Goal: Find specific page/section: Find specific page/section

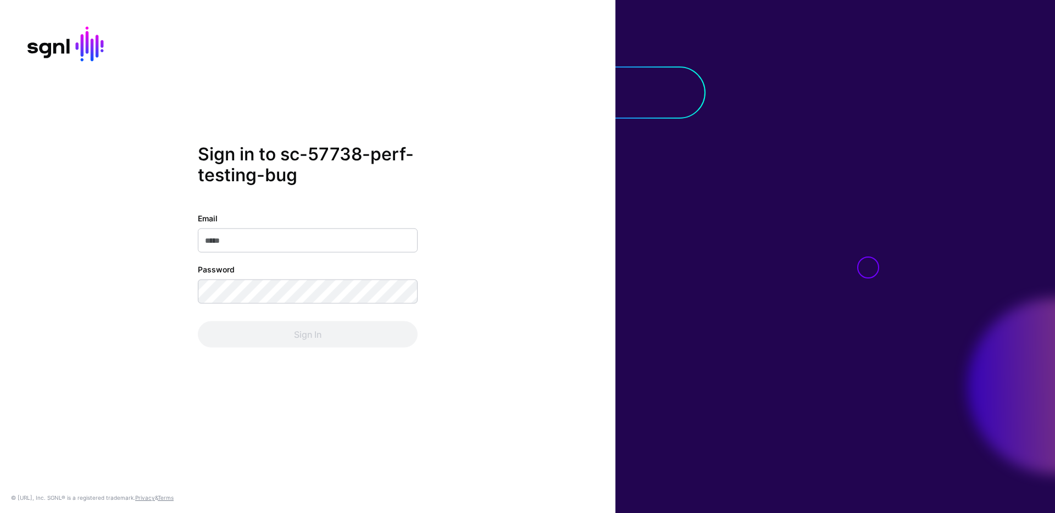
type input "**********"
click at [500, 275] on div "**********" at bounding box center [307, 257] width 615 height 226
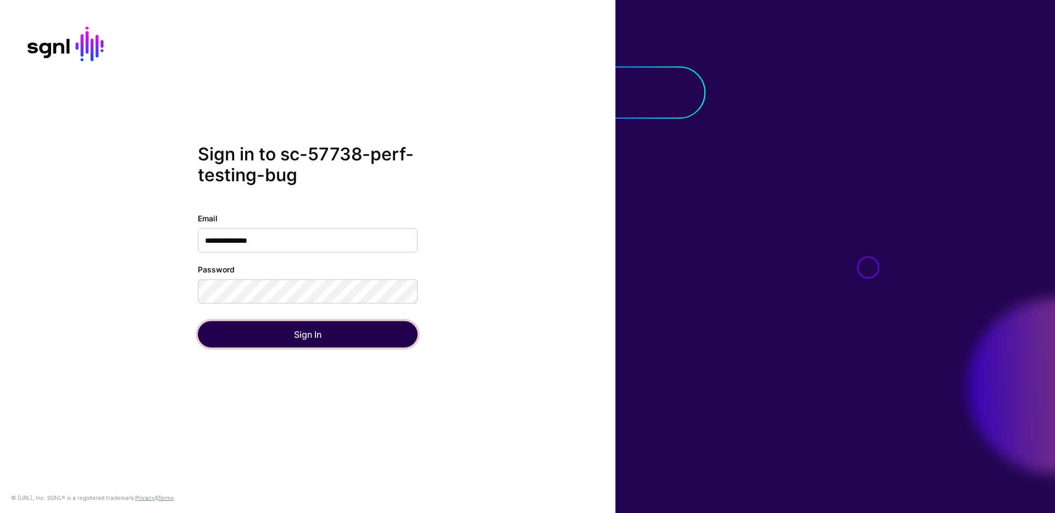
click at [372, 332] on button "Sign In" at bounding box center [308, 334] width 220 height 26
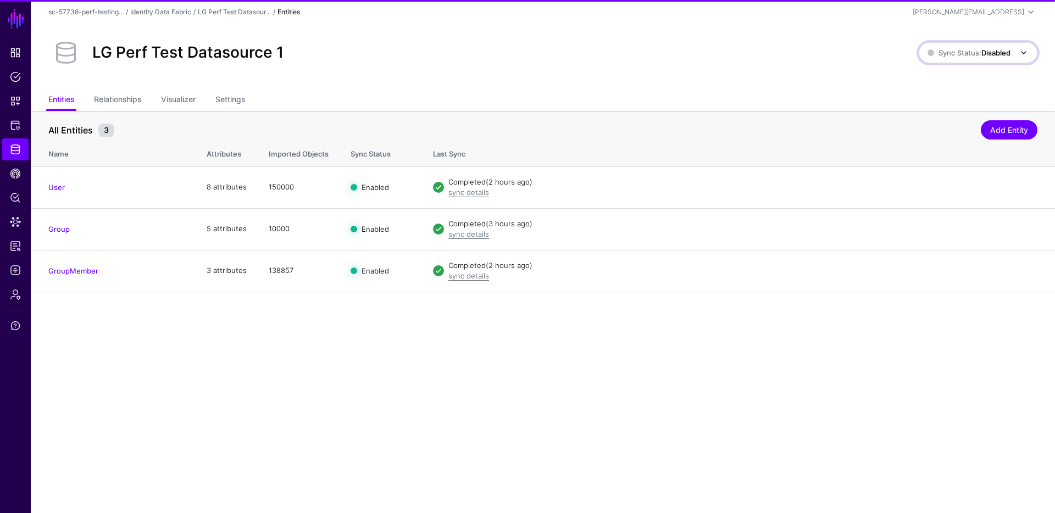
click at [951, 50] on span "Sync Status: Disabled" at bounding box center [968, 52] width 83 height 9
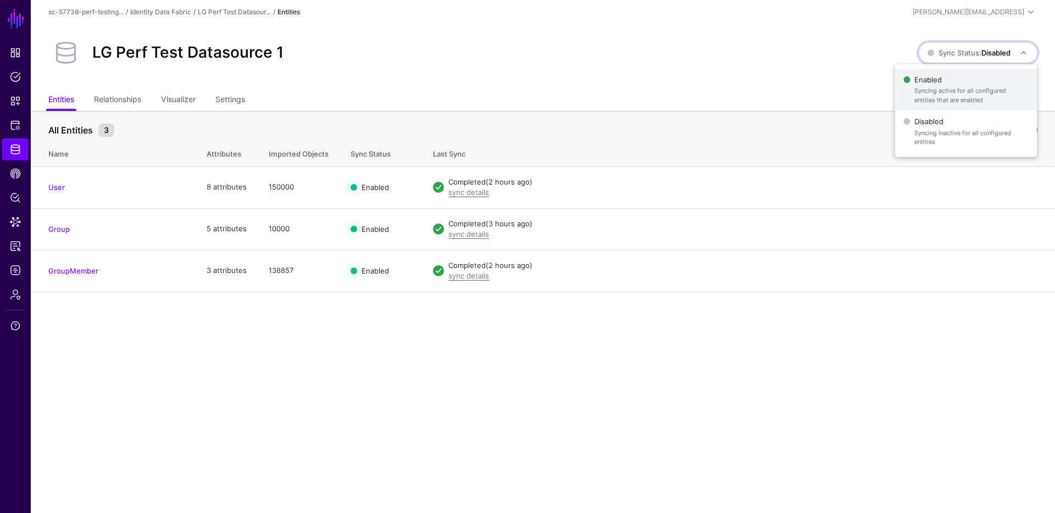
click at [952, 92] on span "Syncing active for all configured entities that are enabled" at bounding box center [971, 95] width 114 height 18
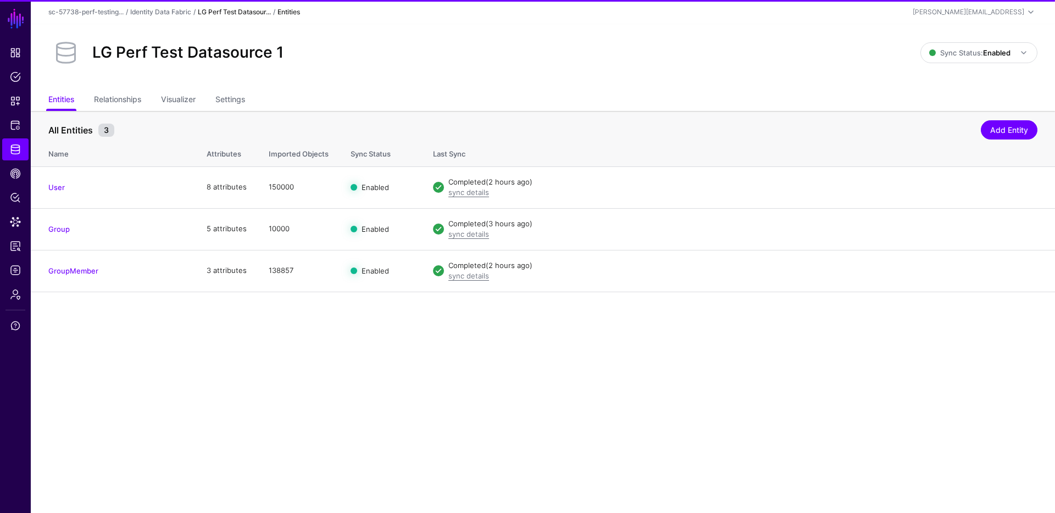
click at [230, 8] on link "LG Perf Test Datasour..." at bounding box center [234, 12] width 73 height 8
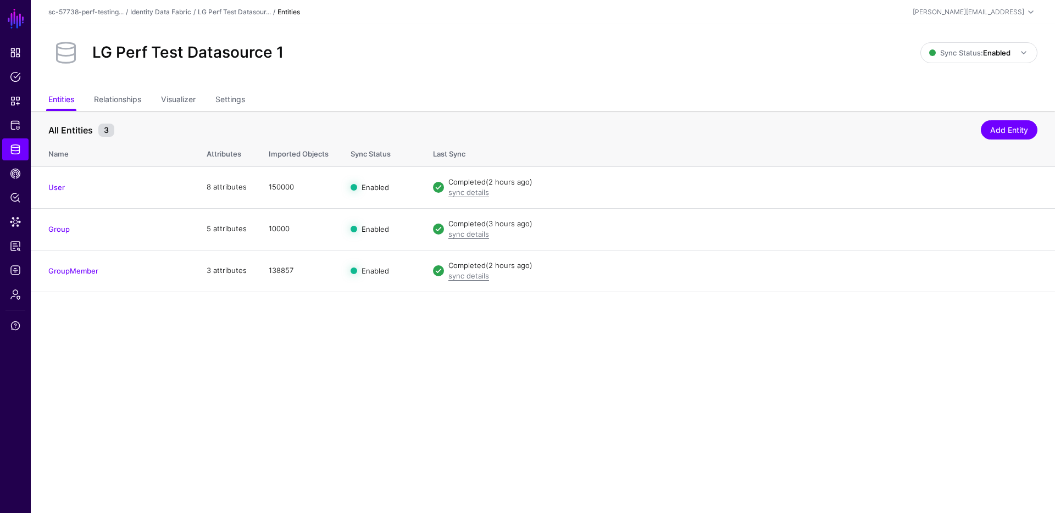
click at [187, 18] on div "sc-57738-perf-testing... / Identity Data Fabric / LG Perf Test Datasour... / En…" at bounding box center [542, 11] width 989 height 13
click at [179, 12] on link "Identity Data Fabric" at bounding box center [160, 12] width 61 height 8
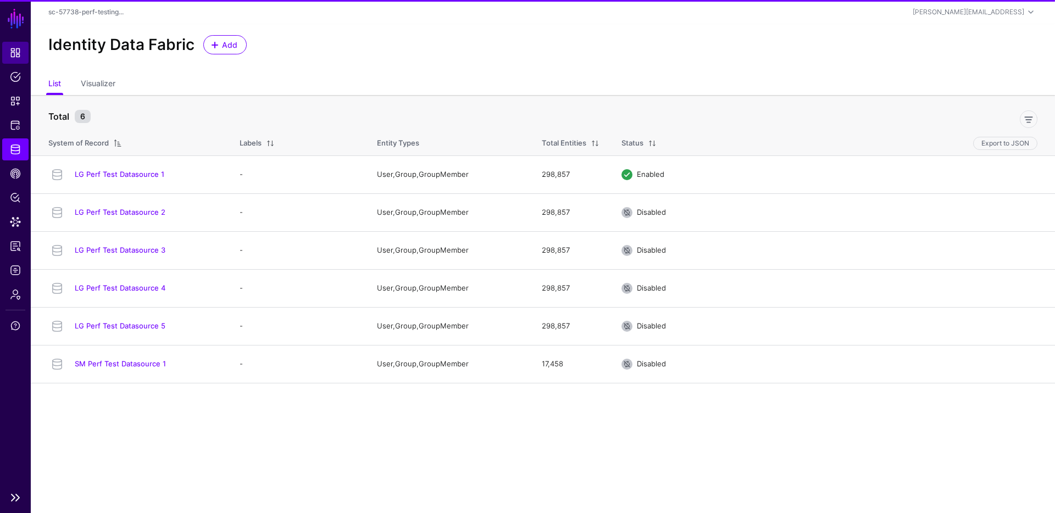
click at [14, 50] on span "Dashboard" at bounding box center [15, 52] width 11 height 11
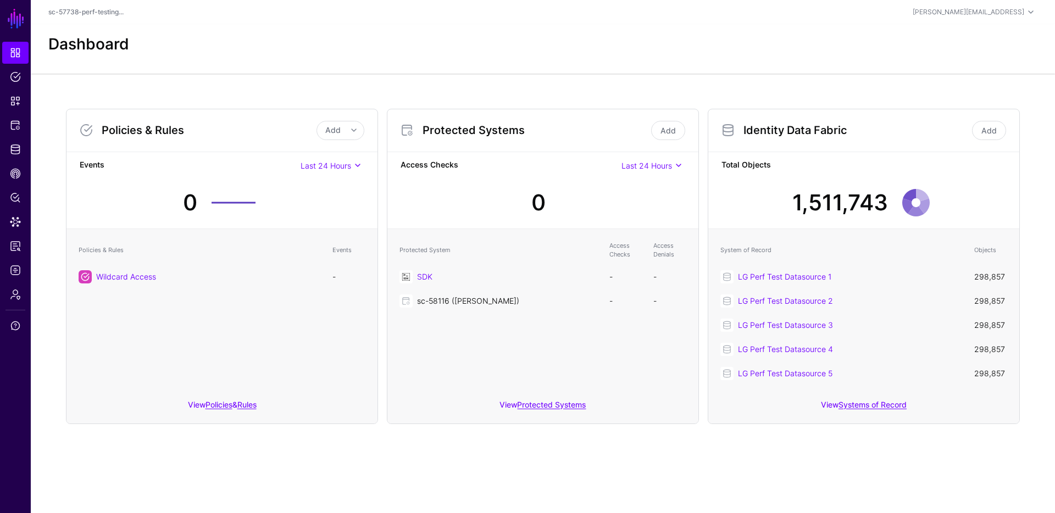
click at [467, 300] on link "sc-58116 ([PERSON_NAME])" at bounding box center [468, 300] width 102 height 9
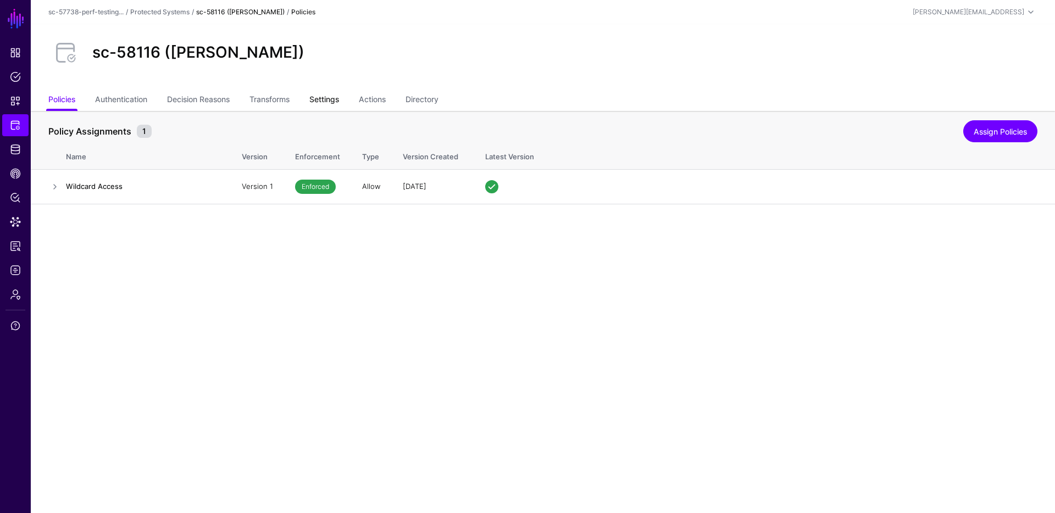
click at [322, 96] on link "Settings" at bounding box center [324, 100] width 30 height 21
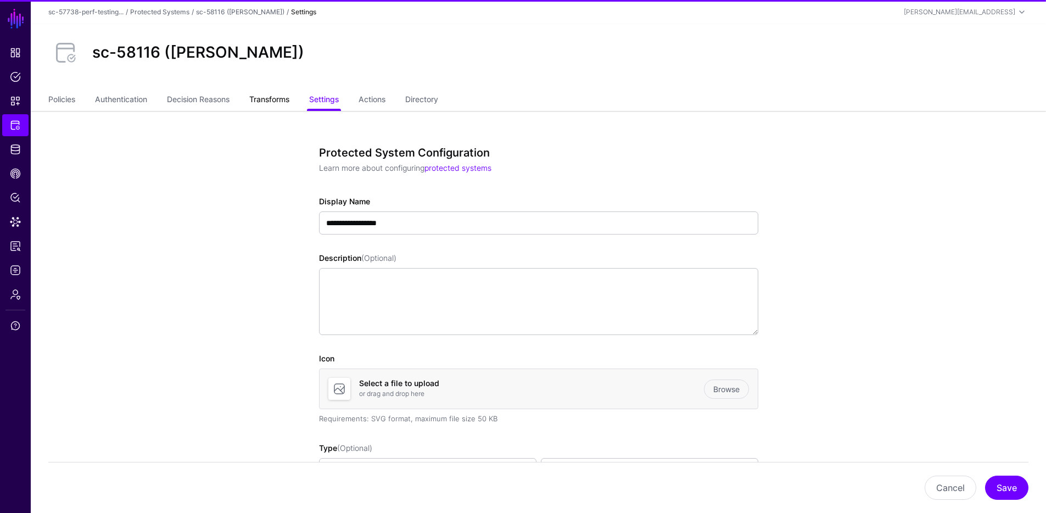
click at [276, 99] on link "Transforms" at bounding box center [269, 100] width 40 height 21
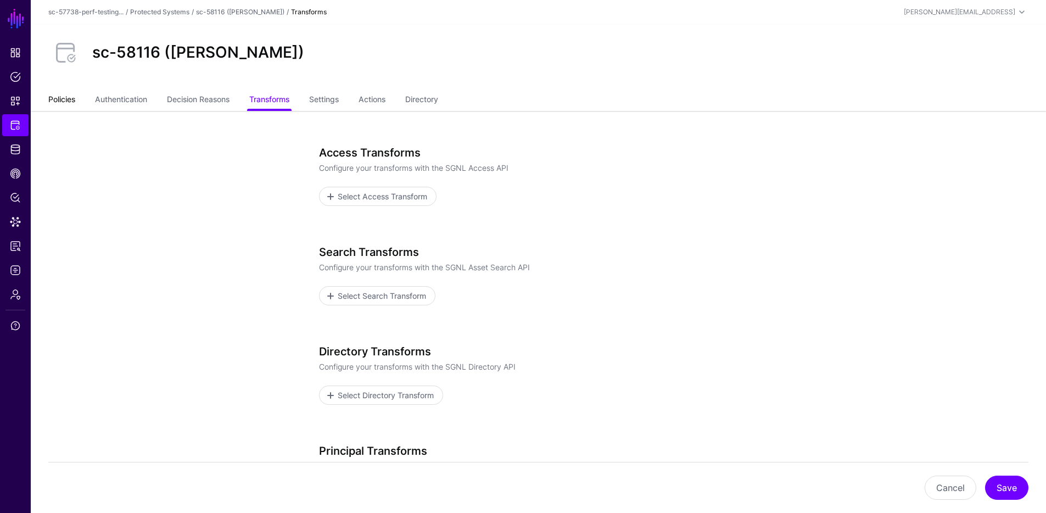
click at [58, 97] on link "Policies" at bounding box center [61, 100] width 27 height 21
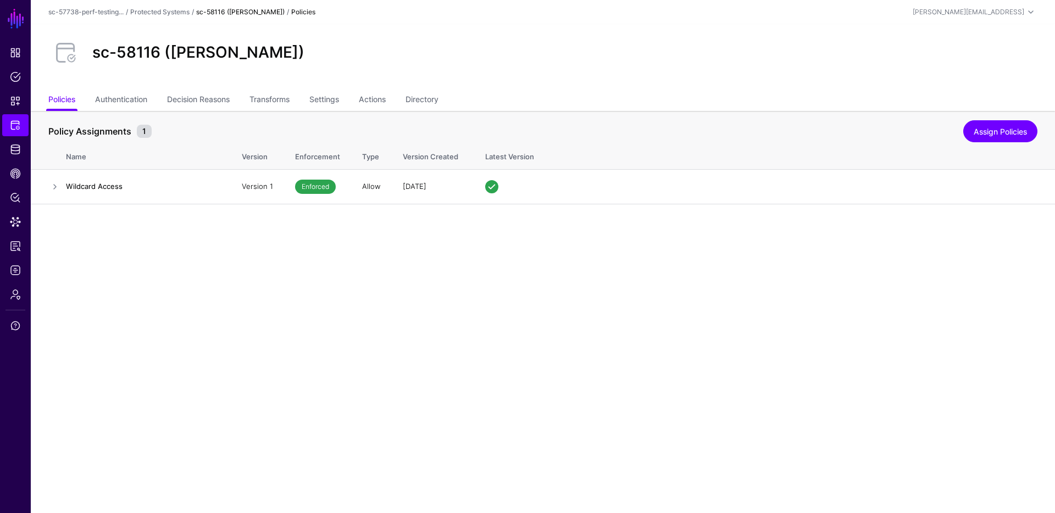
click at [180, 7] on div "sc-57738-perf-testing... / Protected Systems / sc-58116 ([PERSON_NAME]) / Polic…" at bounding box center [542, 11] width 989 height 13
click at [166, 7] on div "sc-57738-perf-testing... / Protected Systems / sc-58116 ([PERSON_NAME]) / Polic…" at bounding box center [542, 11] width 989 height 13
click at [166, 10] on link "Protected Systems" at bounding box center [159, 12] width 59 height 8
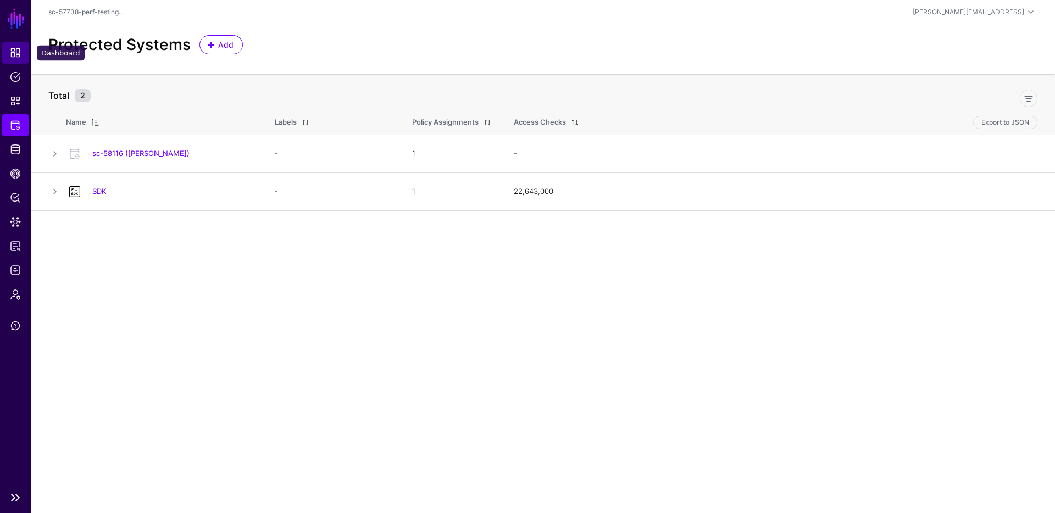
click at [13, 48] on span "Dashboard" at bounding box center [15, 52] width 11 height 11
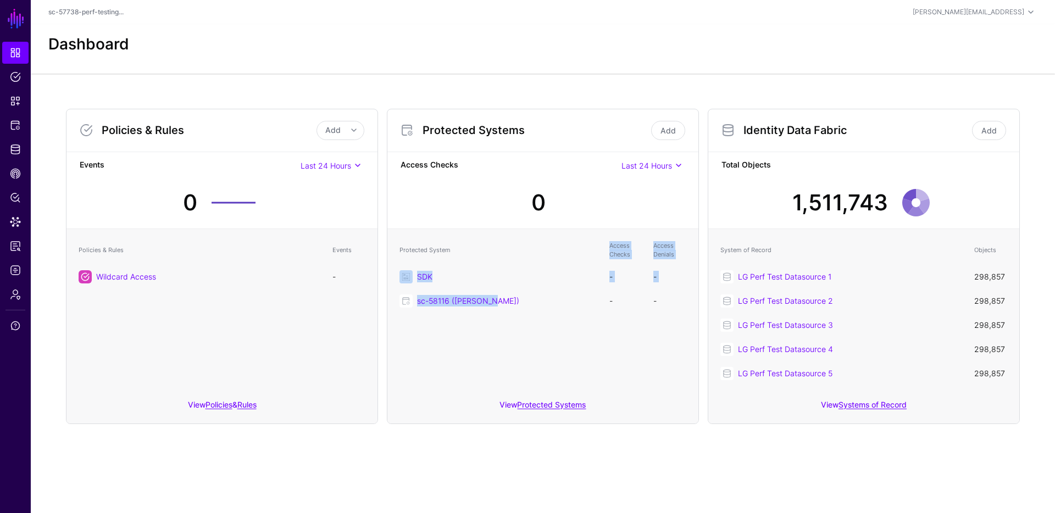
click at [508, 301] on table "Protected System Access Checks Access Denials SDK - - sc-58116 ([PERSON_NAME]) …" at bounding box center [543, 274] width 298 height 77
click at [508, 301] on div "sc-58116 ([PERSON_NAME])" at bounding box center [507, 301] width 181 height 12
drag, startPoint x: 614, startPoint y: 248, endPoint x: 663, endPoint y: 304, distance: 74.7
click at [663, 304] on table "Protected System Access Checks Access Denials SDK - - sc-58116 ([PERSON_NAME]) …" at bounding box center [543, 274] width 298 height 77
click at [663, 304] on td "-" at bounding box center [670, 301] width 44 height 24
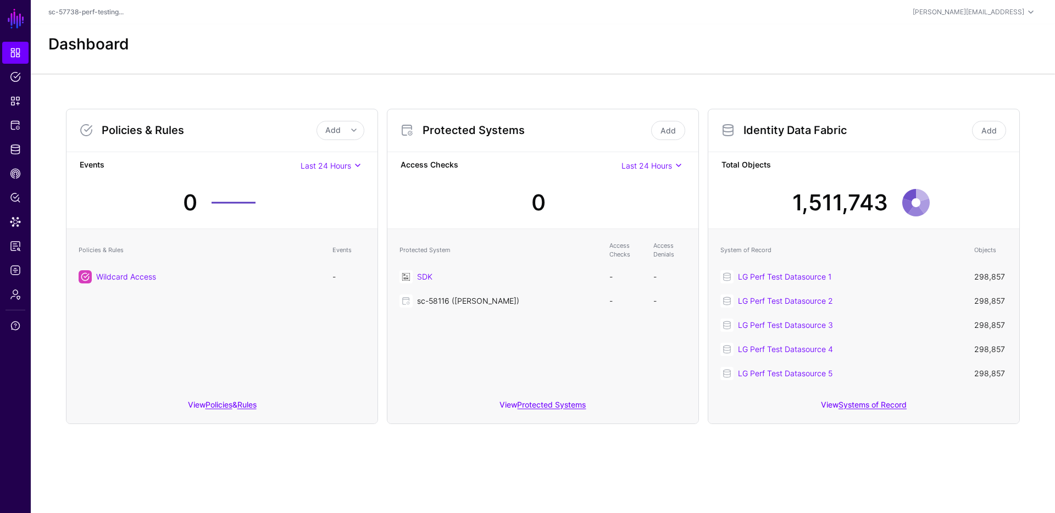
click at [460, 305] on link "sc-58116 ([PERSON_NAME])" at bounding box center [468, 300] width 102 height 9
drag, startPoint x: 610, startPoint y: 238, endPoint x: 675, endPoint y: 296, distance: 87.1
click at [675, 296] on table "Protected System Access Checks Access Denials SDK - - sc-58116 ([PERSON_NAME]) …" at bounding box center [543, 274] width 298 height 77
click at [675, 296] on td "-" at bounding box center [670, 301] width 44 height 24
drag, startPoint x: 614, startPoint y: 259, endPoint x: 662, endPoint y: 309, distance: 69.2
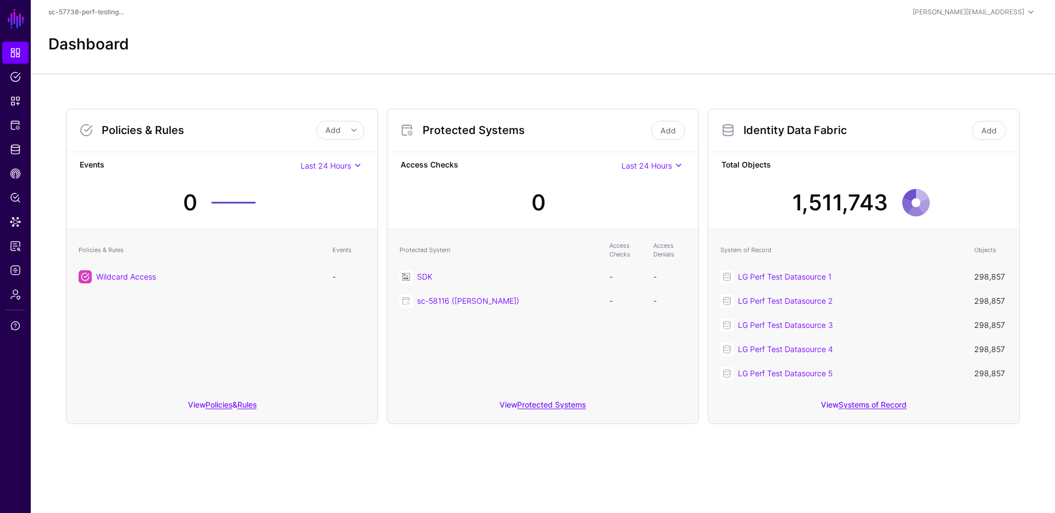
click at [662, 309] on div "Protected System Access Checks Access Denials SDK - - sc-58116 ([PERSON_NAME]) …" at bounding box center [542, 310] width 311 height 163
click at [662, 309] on td "-" at bounding box center [670, 301] width 44 height 24
drag, startPoint x: 597, startPoint y: 235, endPoint x: 665, endPoint y: 302, distance: 95.9
click at [665, 302] on div "Protected System Access Checks Access Denials SDK - - sc-58116 ([PERSON_NAME]) …" at bounding box center [542, 310] width 311 height 163
click at [665, 302] on td "-" at bounding box center [670, 301] width 44 height 24
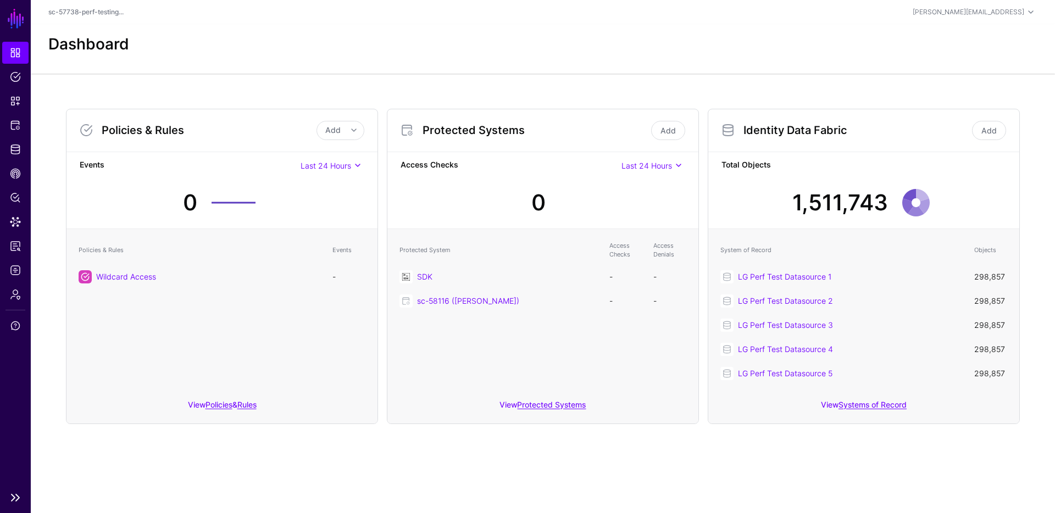
click at [18, 281] on ul "Dashboard Policies Snippets Protected Systems Identity Data Fabric CAEP Hub Pol…" at bounding box center [15, 264] width 31 height 444
click at [19, 293] on span "Admin" at bounding box center [15, 294] width 11 height 11
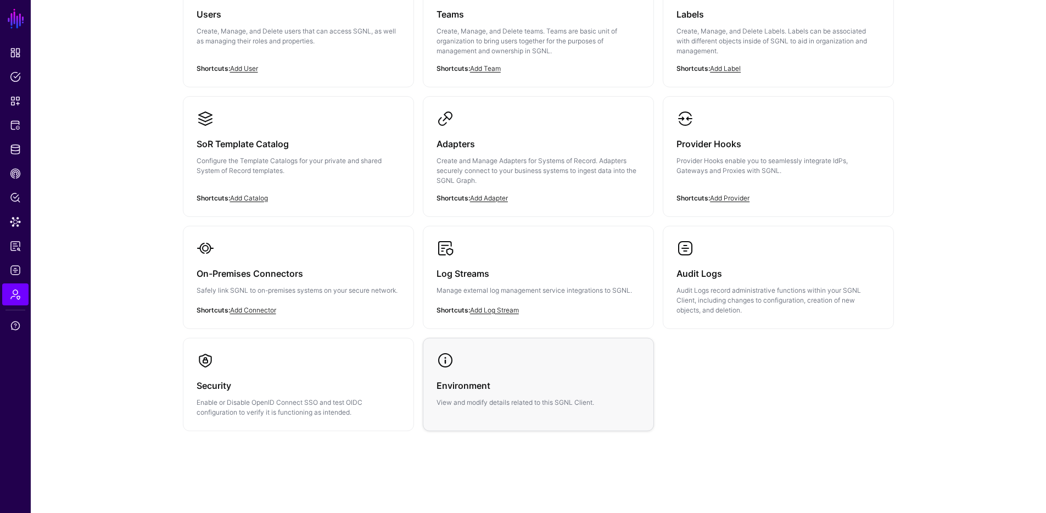
click at [495, 411] on link "Environment View and modify details related to this SGNL Client." at bounding box center [539, 379] width 230 height 82
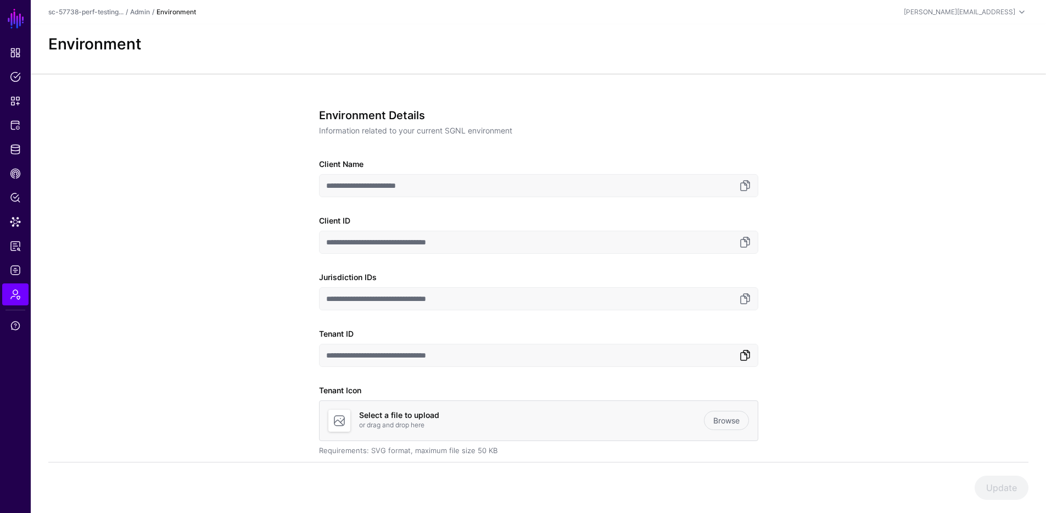
click at [743, 355] on link at bounding box center [745, 355] width 13 height 13
